Goal: Navigation & Orientation: Find specific page/section

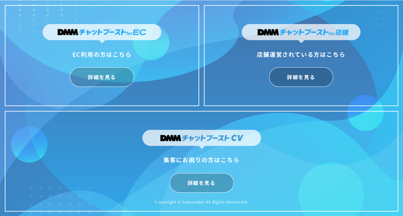
scroll to position [15, 0]
click at [310, 134] on div "集客にお困りの方はこちら 詳細を見る Copyright © hassyadai All Rights Reserved." at bounding box center [201, 161] width 393 height 101
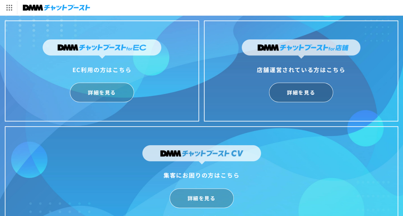
click at [58, 8] on img at bounding box center [56, 7] width 67 height 9
click at [234, 107] on div "店舗運営されている方はこちら 詳細を見る" at bounding box center [301, 70] width 194 height 101
